Goal: Information Seeking & Learning: Learn about a topic

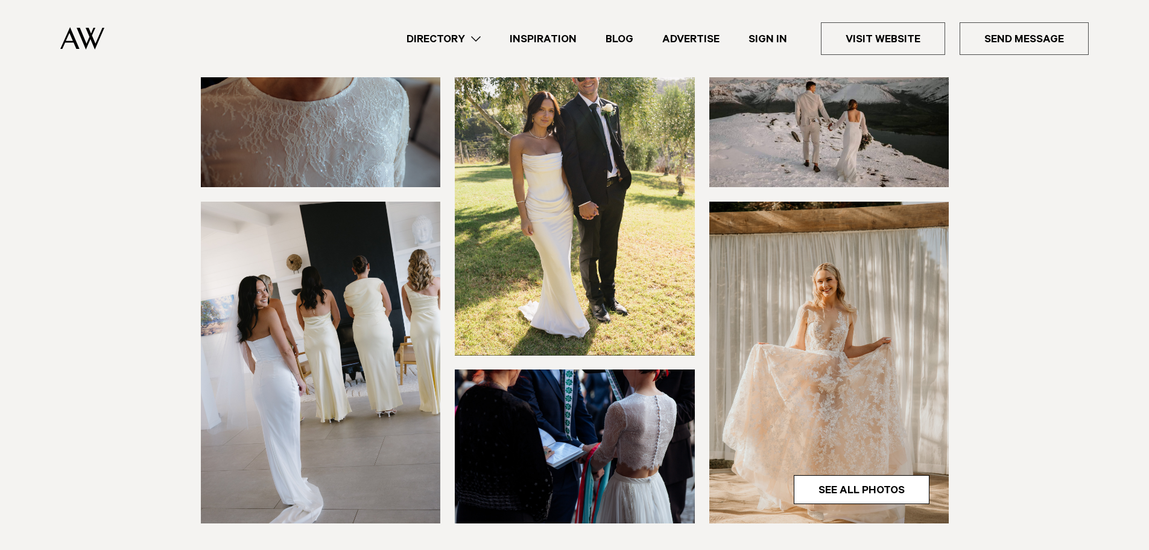
scroll to position [195, 0]
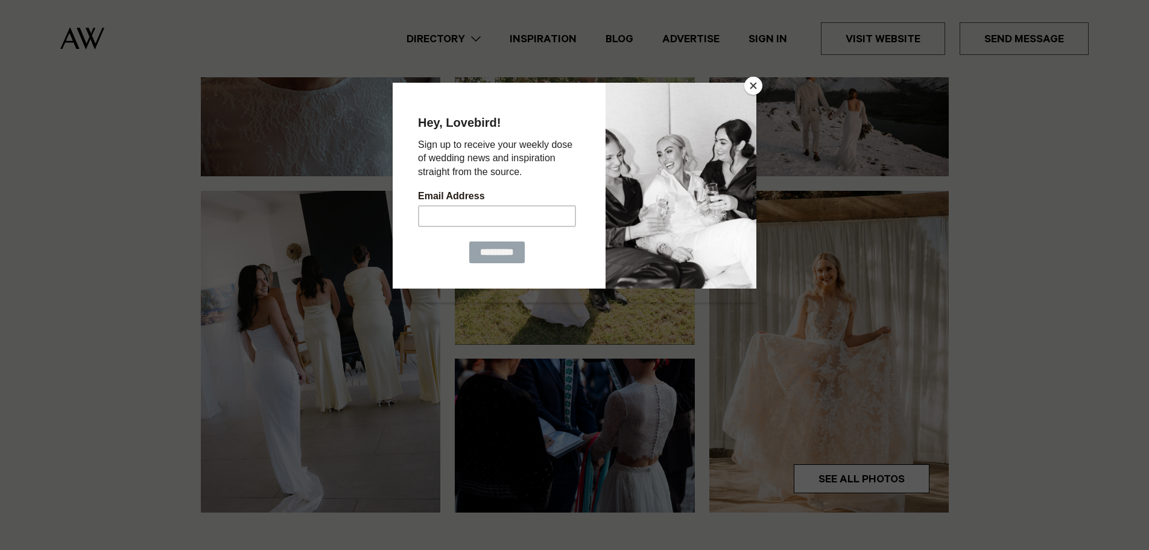
click at [753, 81] on button "Close" at bounding box center [753, 86] width 18 height 18
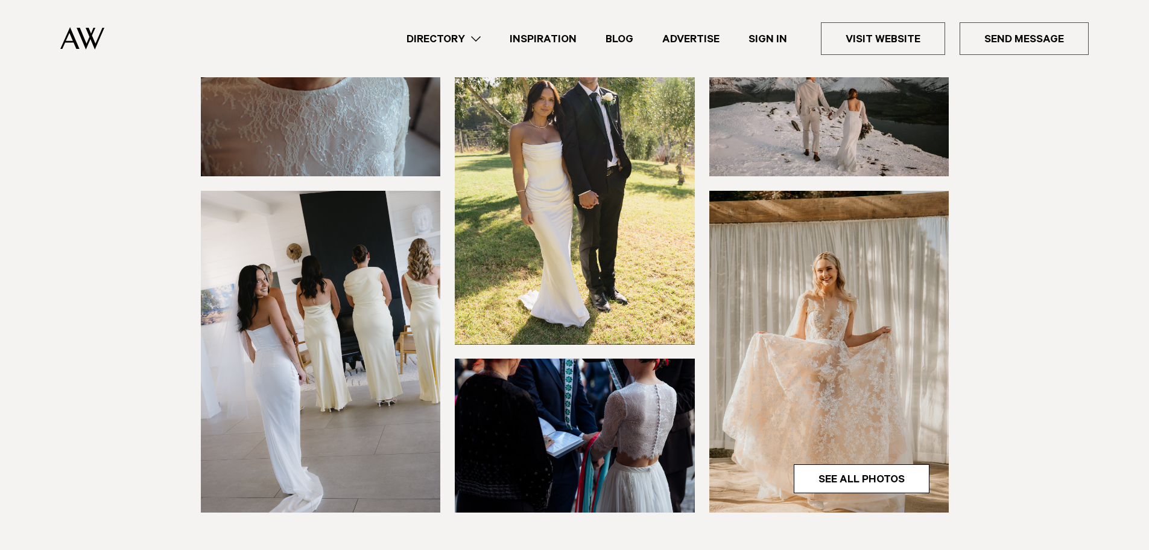
click at [829, 308] on img at bounding box center [829, 352] width 240 height 322
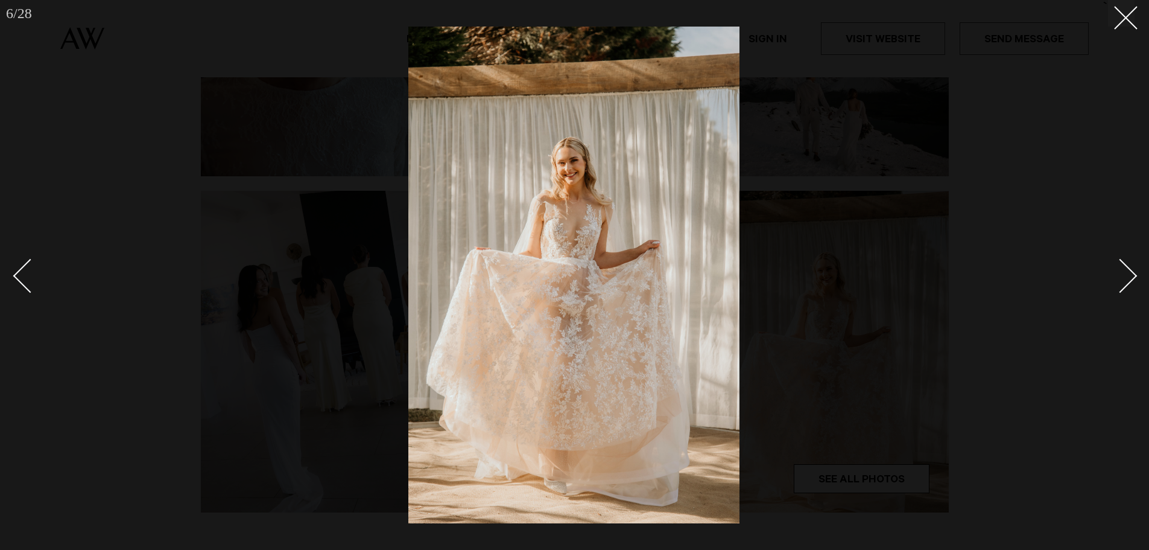
click at [1127, 274] on div "Next slide" at bounding box center [1120, 275] width 34 height 34
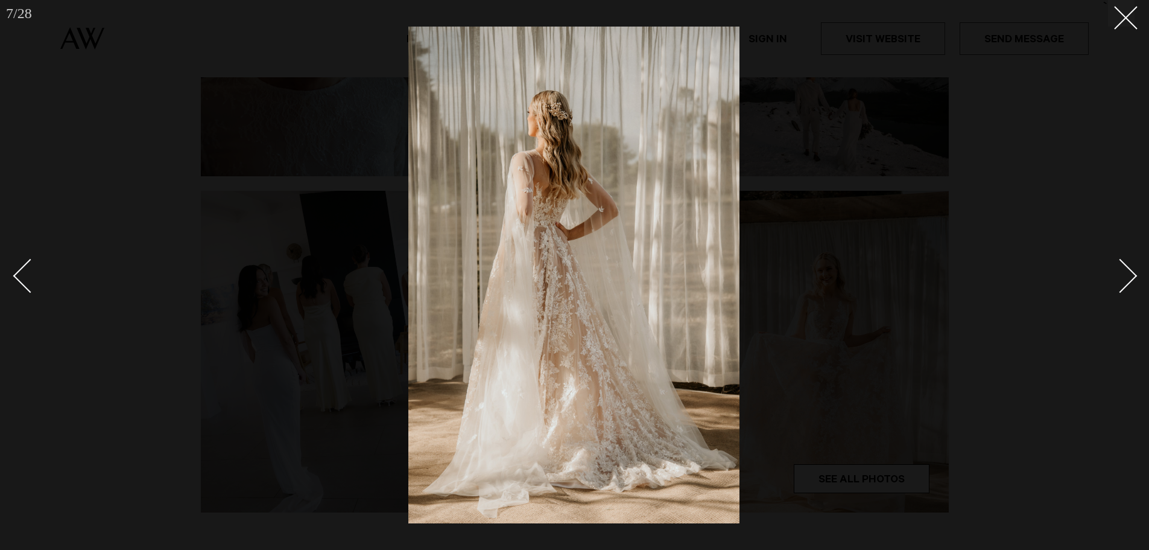
click at [1127, 274] on div "Next slide" at bounding box center [1120, 275] width 34 height 34
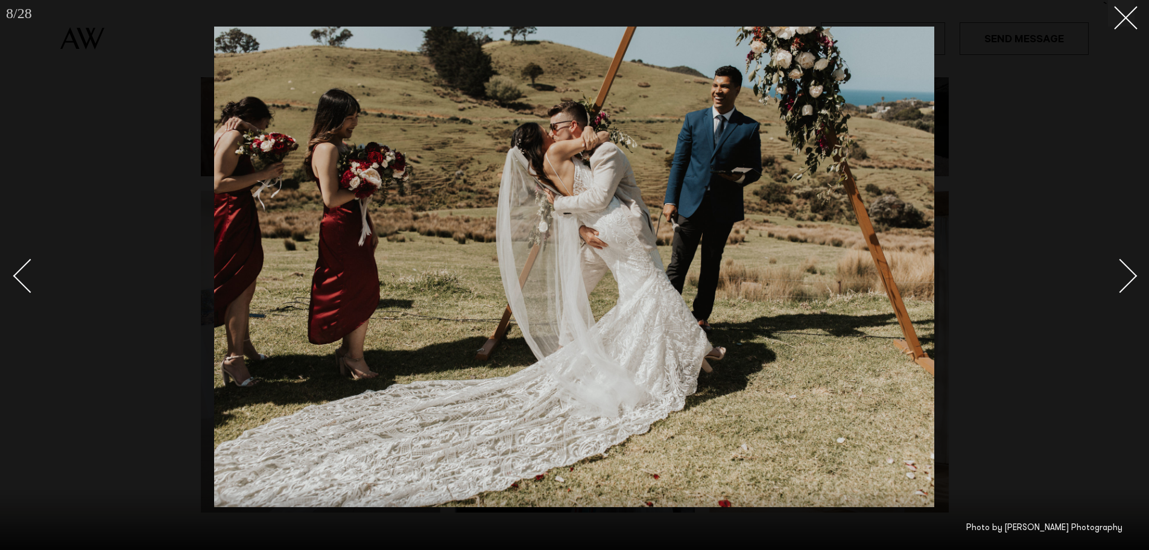
click at [1127, 274] on div "Next slide" at bounding box center [1120, 275] width 34 height 34
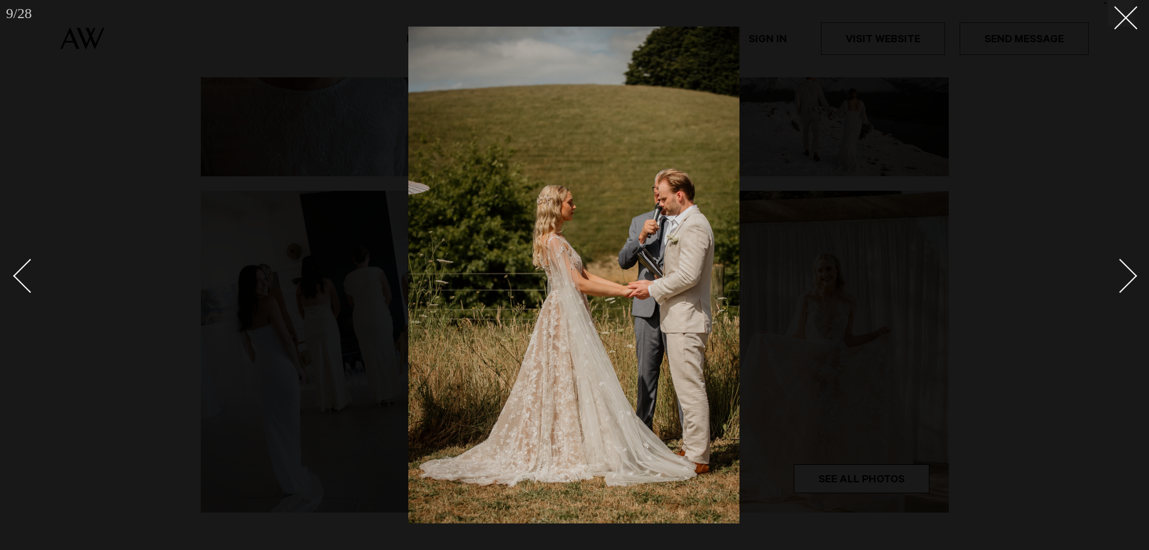
click at [1127, 274] on div "Next slide" at bounding box center [1120, 275] width 34 height 34
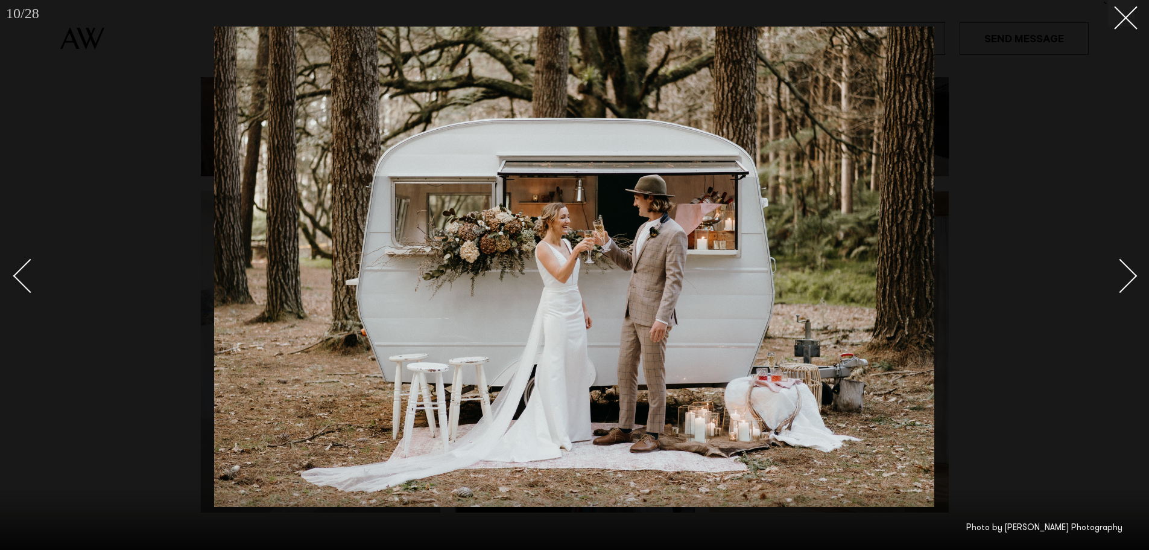
click at [1127, 274] on div "Next slide" at bounding box center [1120, 275] width 34 height 34
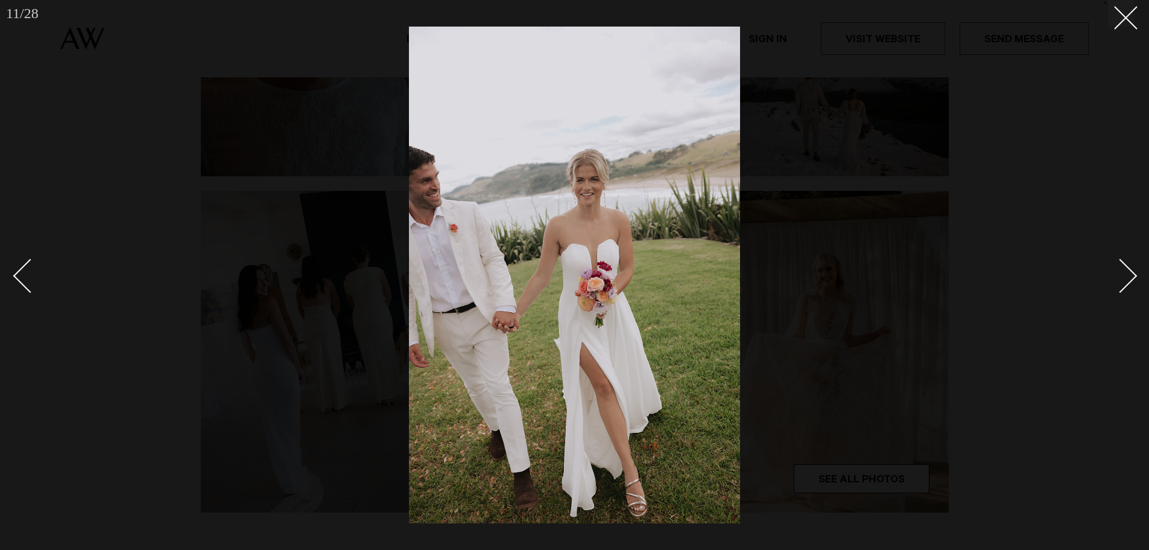
click at [1127, 274] on div "Next slide" at bounding box center [1120, 275] width 34 height 34
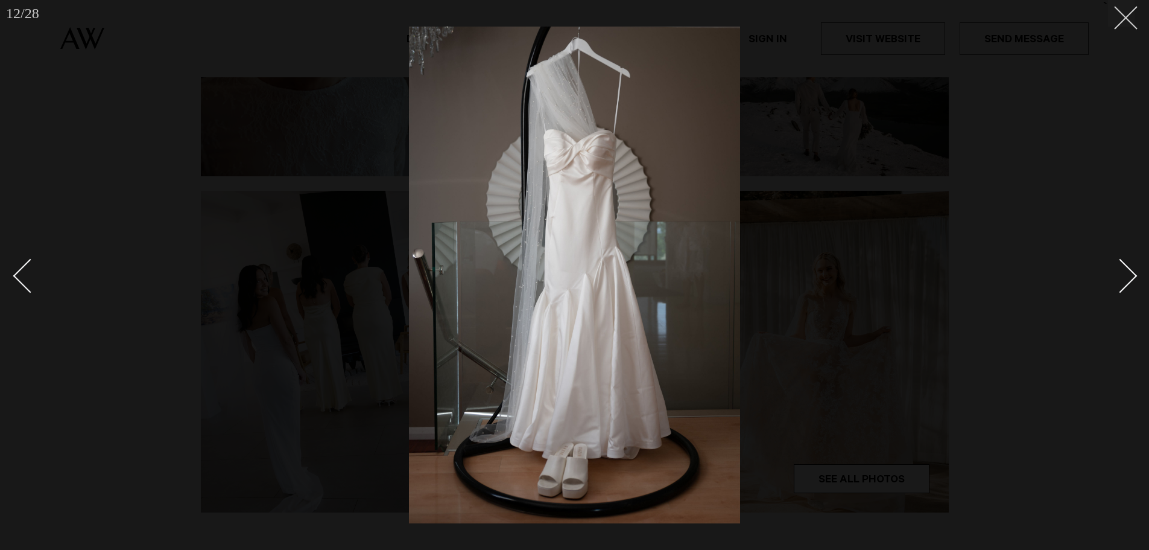
click at [1124, 11] on icon at bounding box center [1121, 13] width 14 height 14
